Goal: Transaction & Acquisition: Obtain resource

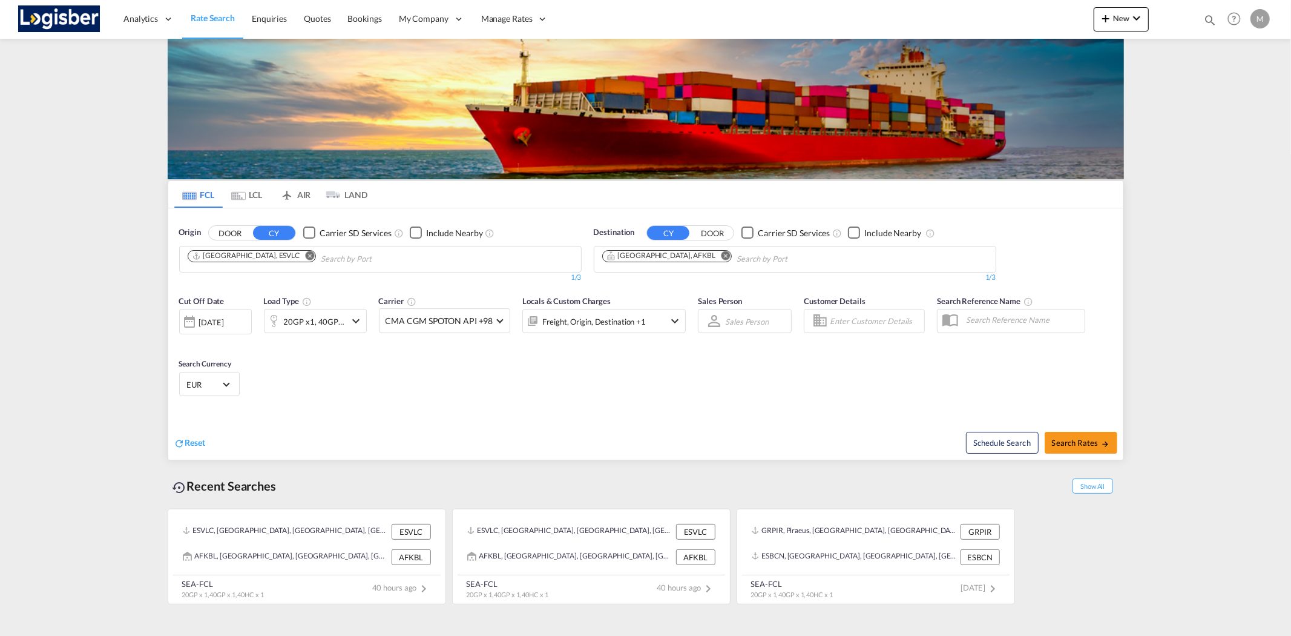
click at [305, 253] on md-icon "Remove" at bounding box center [309, 255] width 9 height 9
click at [721, 253] on md-icon "Remove" at bounding box center [725, 255] width 9 height 9
click at [215, 258] on body "Analytics Reports Dashboard Rate Search Enquiries Quotes Bookings" at bounding box center [645, 318] width 1291 height 636
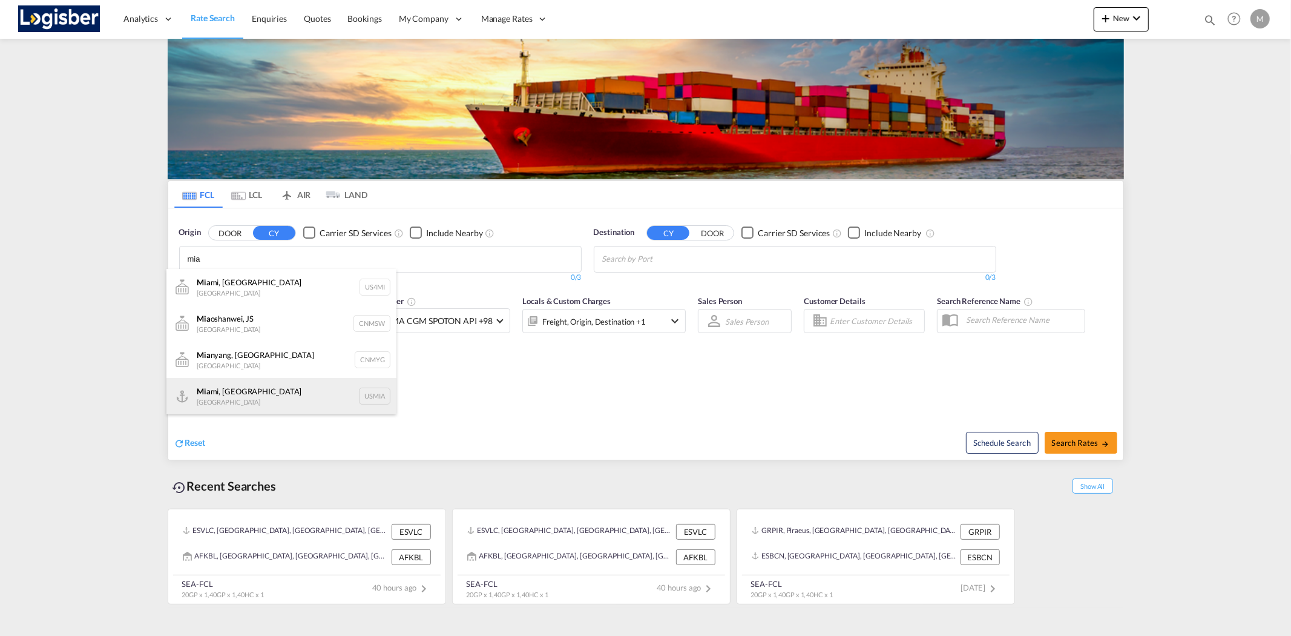
type input "mia"
click at [236, 395] on div "Mia mi, [GEOGRAPHIC_DATA] [GEOGRAPHIC_DATA] USMIA" at bounding box center [281, 396] width 230 height 36
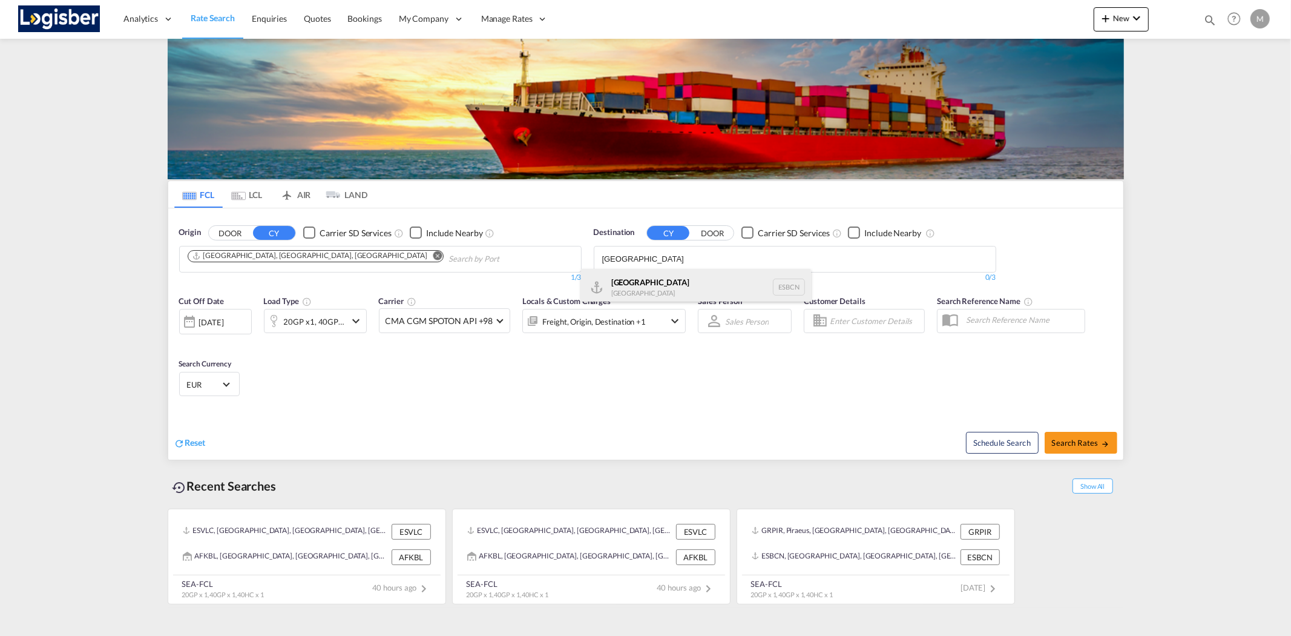
type input "[GEOGRAPHIC_DATA]"
click at [651, 277] on div "[GEOGRAPHIC_DATA] [GEOGRAPHIC_DATA] ESBCN" at bounding box center [696, 287] width 230 height 36
click at [1082, 442] on span "Search Rates" at bounding box center [1081, 443] width 58 height 10
type input "USMIA to ESBCN / [DATE]"
